Goal: Find specific page/section: Find specific page/section

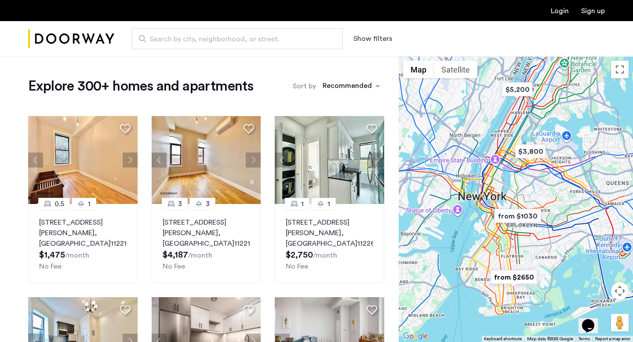
click at [514, 281] on img "from $2650" at bounding box center [513, 277] width 54 height 20
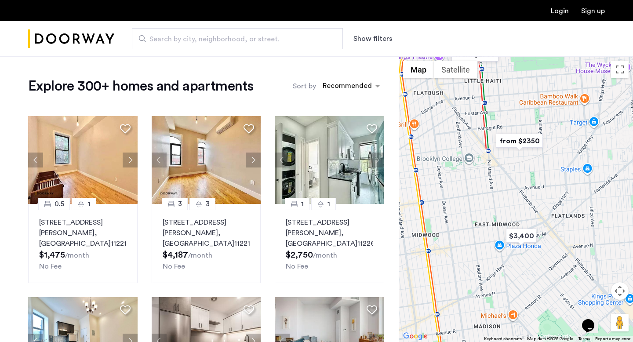
drag, startPoint x: 545, startPoint y: 124, endPoint x: 469, endPoint y: 275, distance: 169.3
click at [469, 275] on div "To navigate, press the arrow keys." at bounding box center [515, 199] width 234 height 286
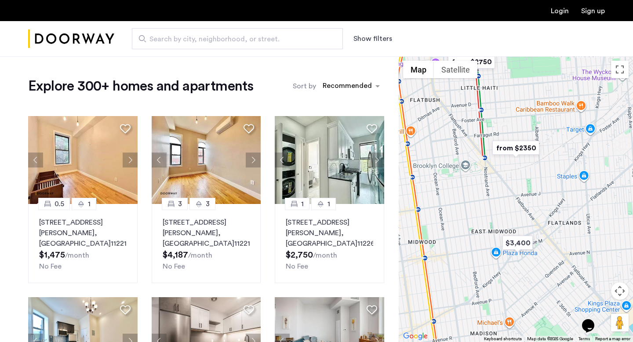
click at [521, 149] on img "from $2350" at bounding box center [515, 148] width 54 height 20
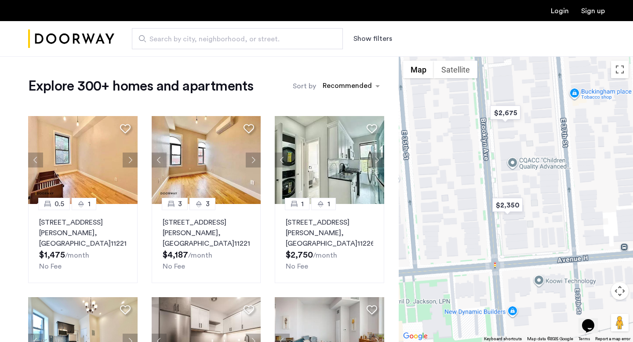
drag, startPoint x: 492, startPoint y: 216, endPoint x: 498, endPoint y: 177, distance: 39.1
click at [501, 175] on div "To navigate, press the arrow keys." at bounding box center [515, 199] width 234 height 286
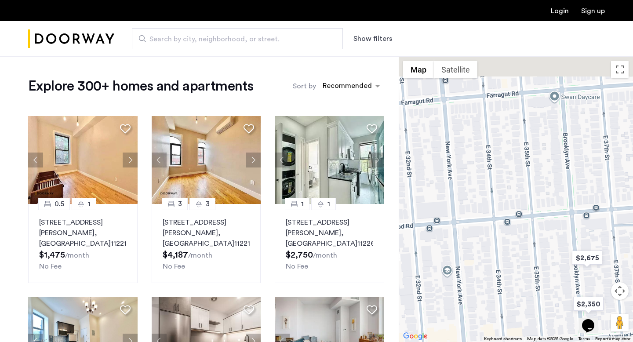
drag, startPoint x: 474, startPoint y: 131, endPoint x: 555, endPoint y: 252, distance: 145.3
click at [555, 252] on div "To navigate, press the arrow keys." at bounding box center [515, 199] width 234 height 286
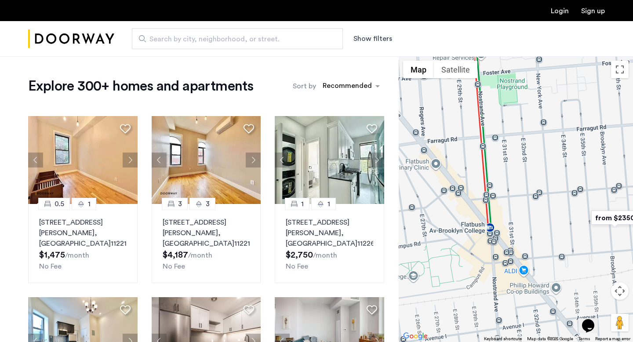
drag, startPoint x: 505, startPoint y: 265, endPoint x: 547, endPoint y: 215, distance: 64.8
click at [547, 215] on div "To navigate, press the arrow keys." at bounding box center [515, 199] width 234 height 286
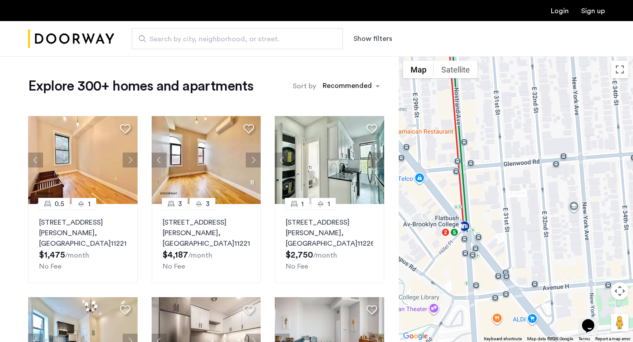
click at [573, 206] on div "To navigate, press the arrow keys." at bounding box center [515, 199] width 234 height 286
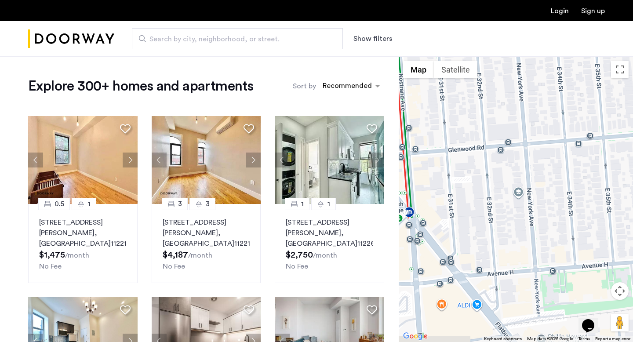
drag, startPoint x: 512, startPoint y: 225, endPoint x: 455, endPoint y: 211, distance: 58.8
click at [455, 211] on div "To navigate, press the arrow keys." at bounding box center [515, 199] width 234 height 286
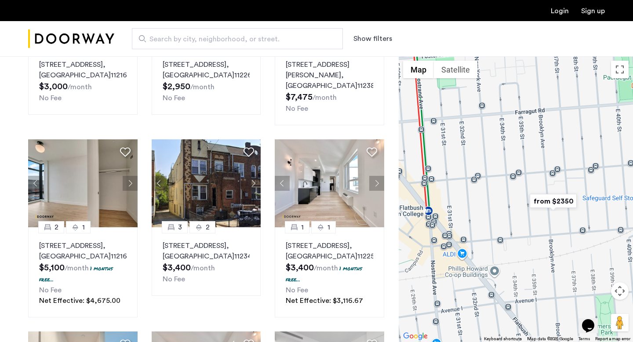
scroll to position [358, 0]
